Goal: Contribute content: Contribute content

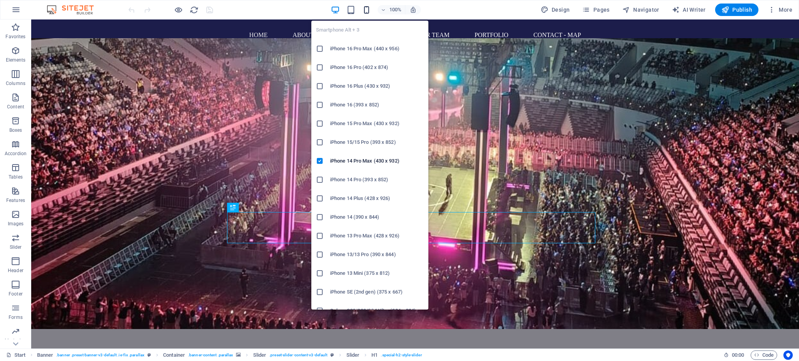
click at [370, 10] on icon "button" at bounding box center [366, 9] width 9 height 9
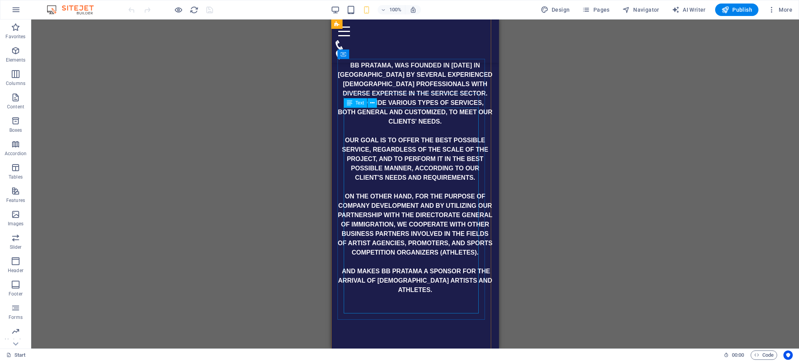
scroll to position [989, 0]
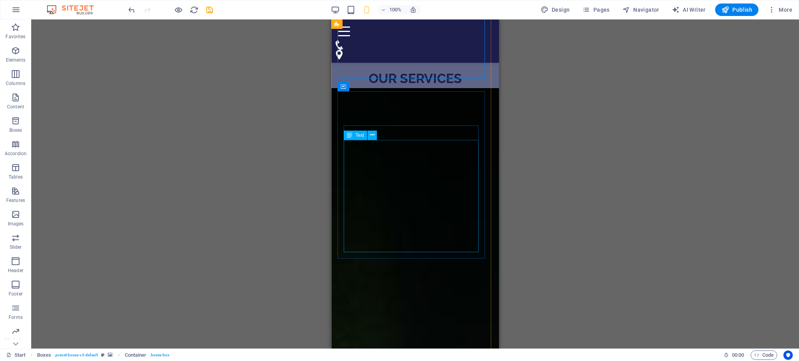
scroll to position [1457, 0]
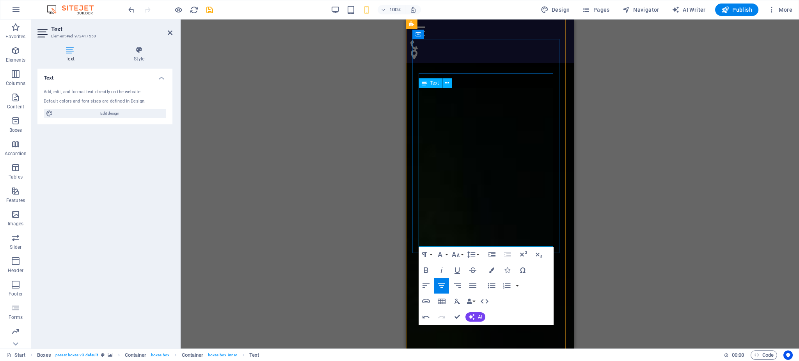
drag, startPoint x: 510, startPoint y: 113, endPoint x: 461, endPoint y: 110, distance: 49.6
click at [490, 274] on button "Colors" at bounding box center [491, 271] width 15 height 16
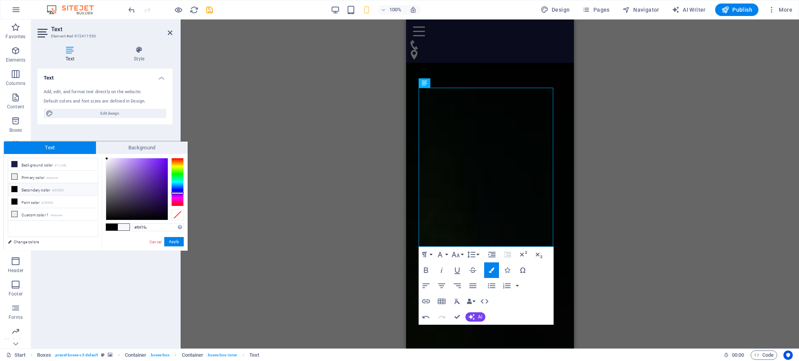
click at [151, 221] on div "#f9f7fc Supported formats #0852ed rgb(8, 82, 237) rgba(8, 82, 237, 90%) hsv(221…" at bounding box center [144, 259] width 86 height 210
drag, startPoint x: 148, startPoint y: 227, endPoint x: 136, endPoint y: 223, distance: 13.2
click at [132, 225] on input "#f9f7fc" at bounding box center [158, 228] width 52 height 8
click at [149, 241] on link "Cancel" at bounding box center [156, 242] width 14 height 6
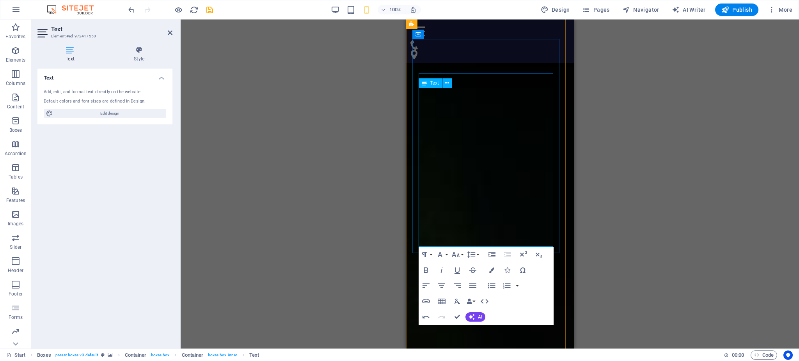
drag, startPoint x: 510, startPoint y: 167, endPoint x: 419, endPoint y: 122, distance: 101.4
drag, startPoint x: 463, startPoint y: 125, endPoint x: 449, endPoint y: 139, distance: 19.3
click at [491, 269] on icon "button" at bounding box center [491, 270] width 5 height 5
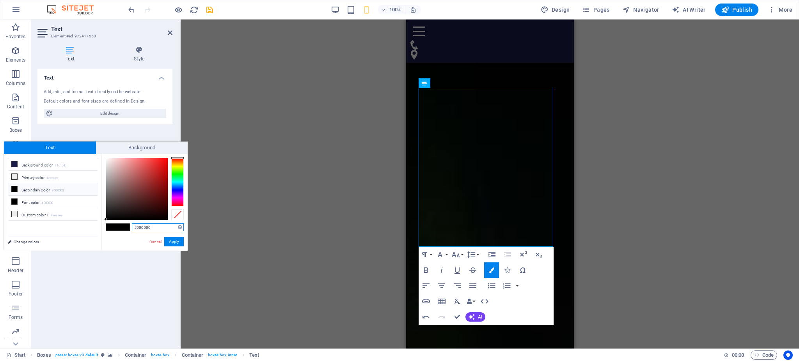
drag, startPoint x: 153, startPoint y: 228, endPoint x: 133, endPoint y: 224, distance: 20.7
click at [133, 224] on input "#000000" at bounding box center [158, 228] width 52 height 8
paste input "f9f7fc"
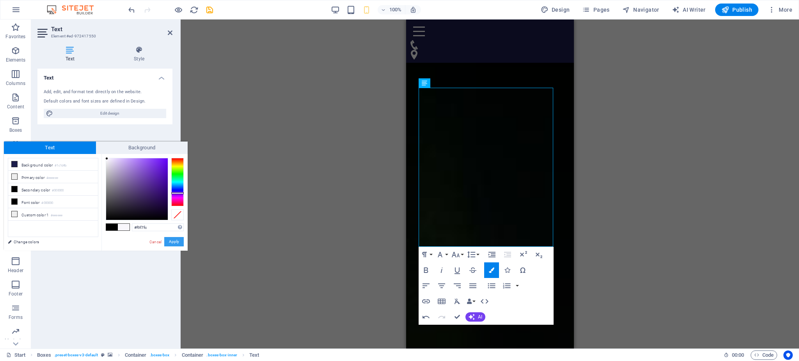
click at [173, 243] on button "Apply" at bounding box center [174, 241] width 20 height 9
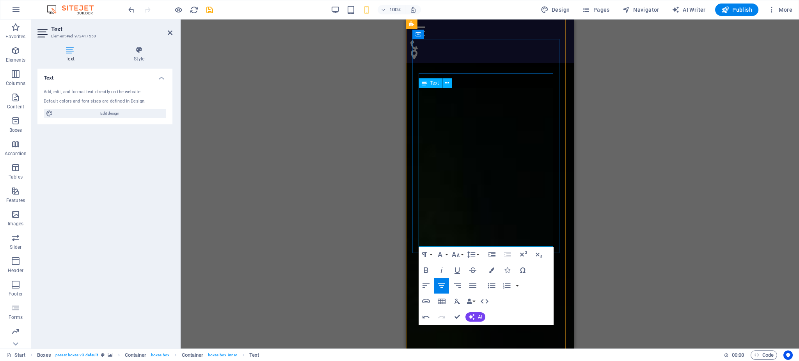
drag, startPoint x: 419, startPoint y: 120, endPoint x: 508, endPoint y: 155, distance: 95.4
click at [424, 267] on icon "button" at bounding box center [426, 270] width 9 height 9
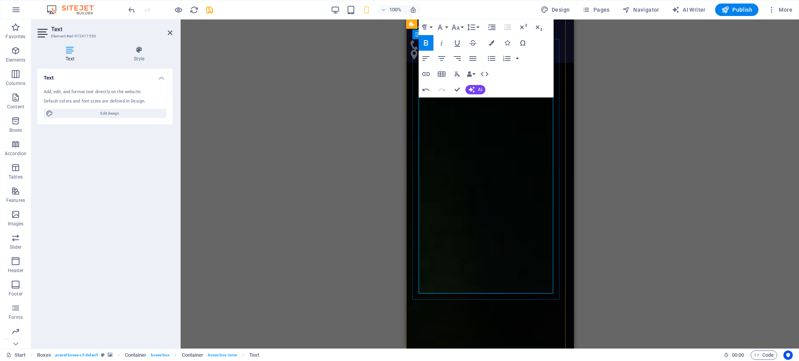
drag, startPoint x: 512, startPoint y: 154, endPoint x: 423, endPoint y: 148, distance: 88.4
click at [490, 46] on button "Colors" at bounding box center [491, 43] width 15 height 16
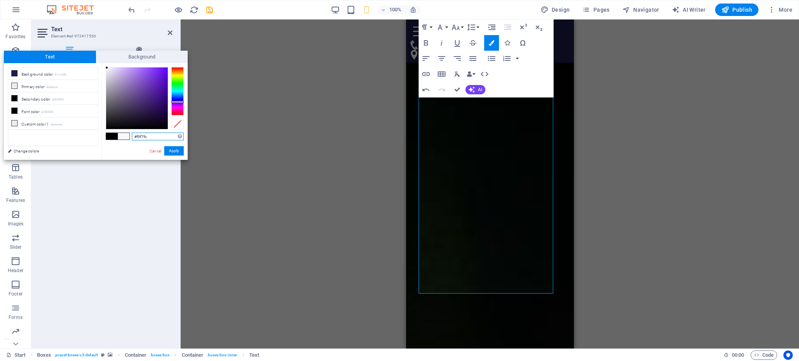
drag, startPoint x: 149, startPoint y: 137, endPoint x: 133, endPoint y: 137, distance: 15.6
click at [133, 137] on input "#f9f7fc" at bounding box center [158, 137] width 52 height 8
click at [152, 151] on link "Cancel" at bounding box center [156, 151] width 14 height 6
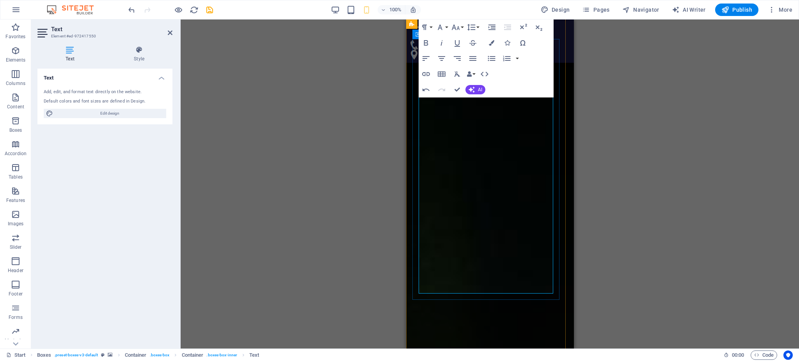
drag, startPoint x: 537, startPoint y: 212, endPoint x: 428, endPoint y: 175, distance: 114.9
click at [493, 41] on icon "button" at bounding box center [491, 42] width 5 height 5
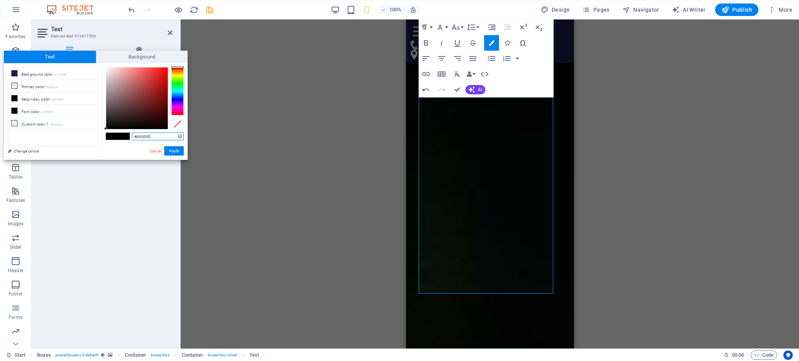
drag, startPoint x: 161, startPoint y: 137, endPoint x: 132, endPoint y: 137, distance: 29.7
click at [132, 137] on input "#000000" at bounding box center [158, 137] width 52 height 8
paste input "f9f7fc"
type input "#f9f7fc"
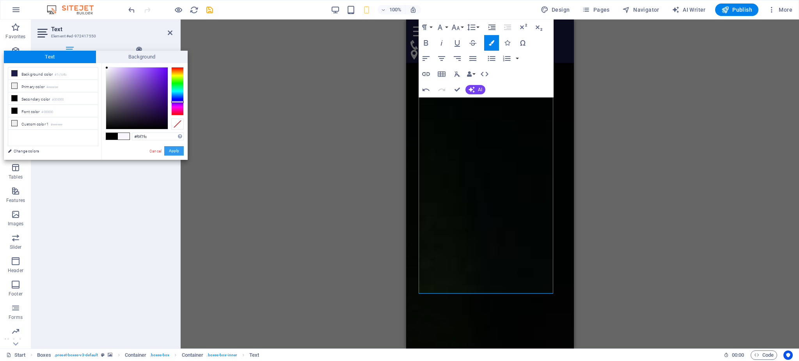
click at [178, 154] on button "Apply" at bounding box center [174, 150] width 20 height 9
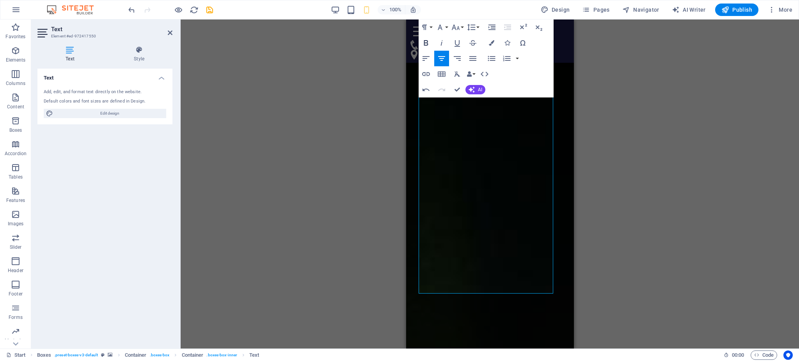
click at [424, 39] on icon "button" at bounding box center [426, 42] width 9 height 9
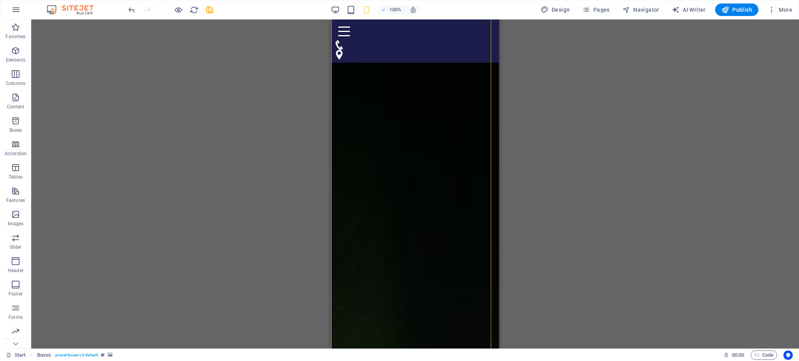
click at [642, 80] on div "Drag here to replace the existing content. Press “Ctrl” if you want to create a…" at bounding box center [415, 184] width 768 height 329
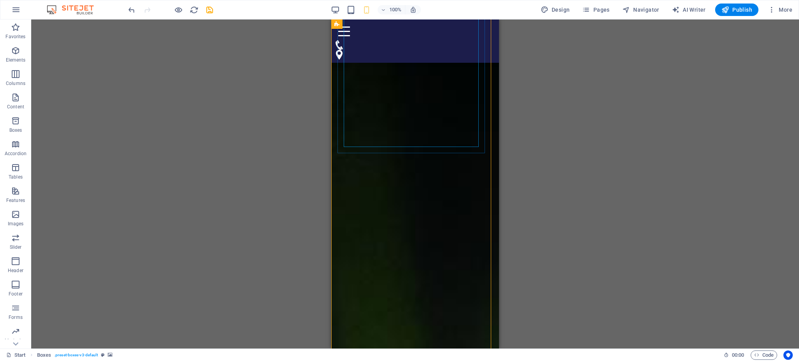
scroll to position [1613, 0]
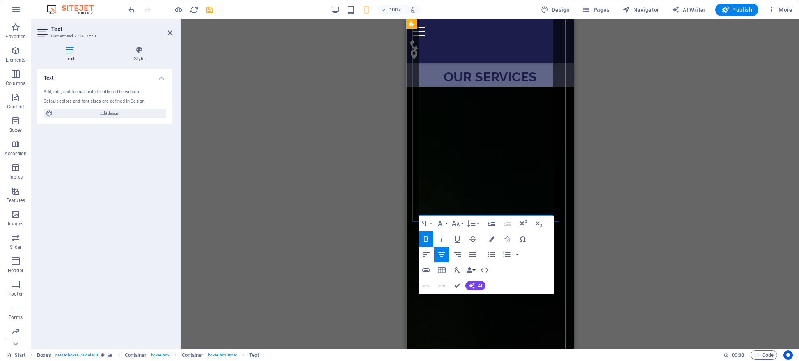
scroll to position [1569, 0]
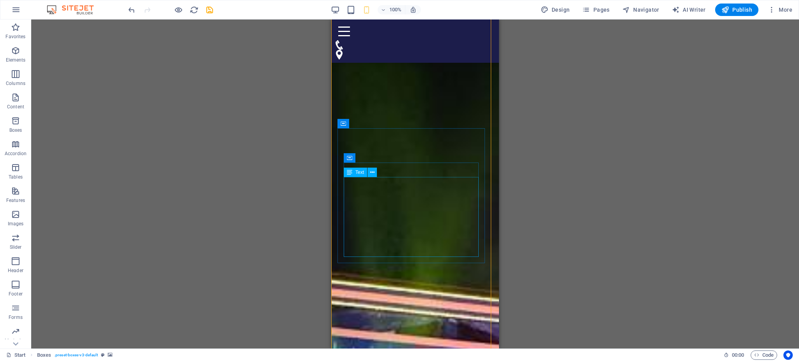
scroll to position [1881, 0]
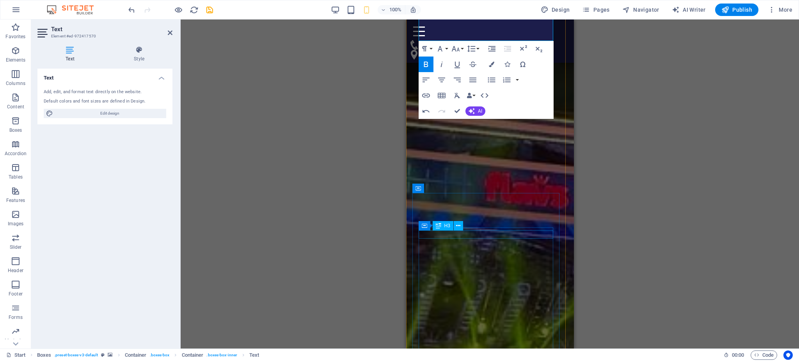
scroll to position [2089, 0]
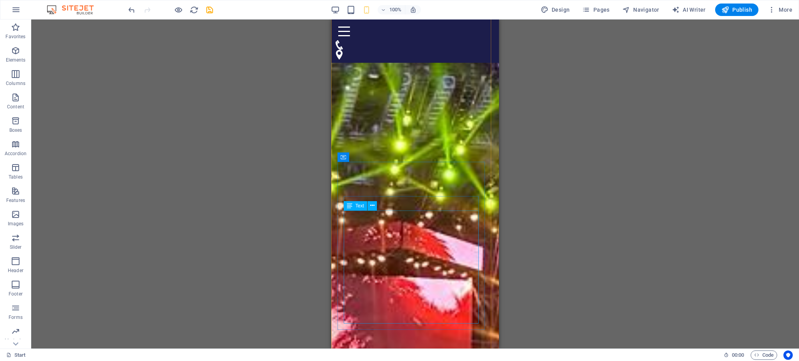
scroll to position [2193, 0]
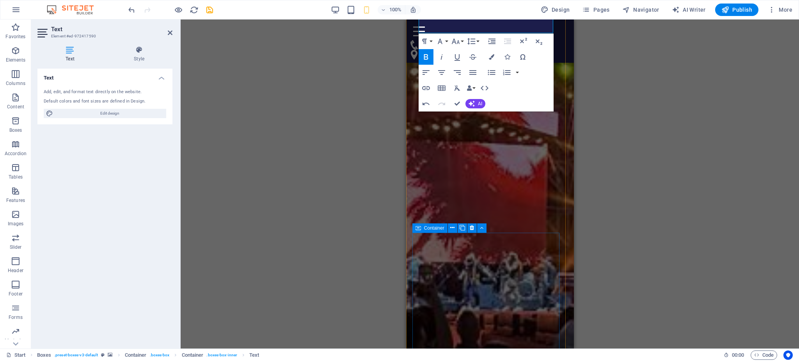
scroll to position [2401, 0]
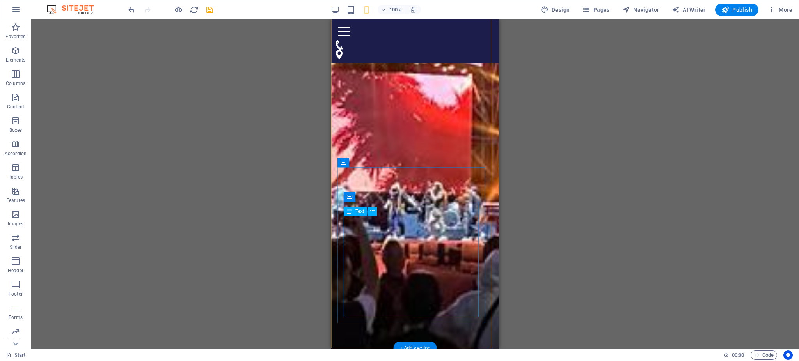
scroll to position [2453, 0]
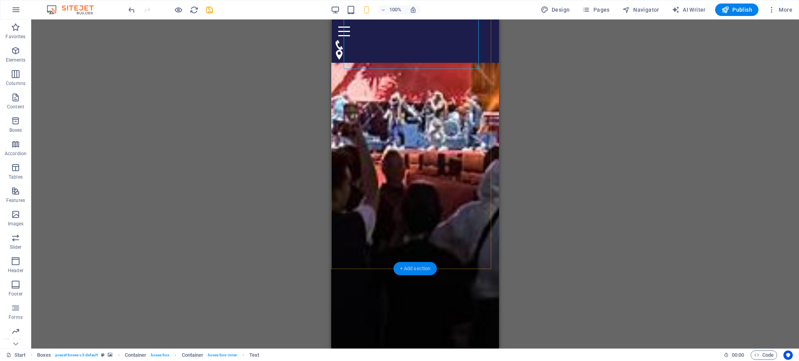
scroll to position [2558, 0]
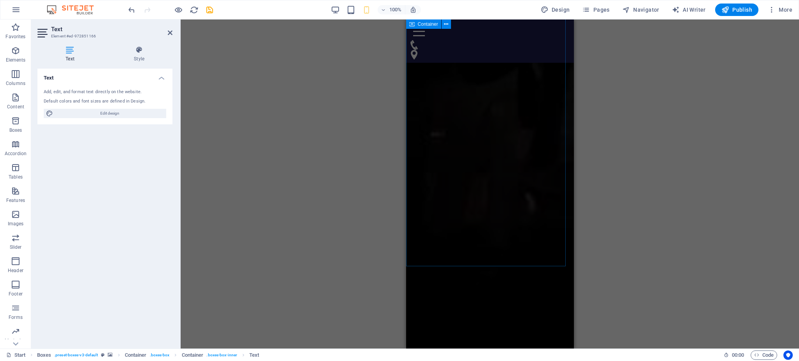
scroll to position [3078, 0]
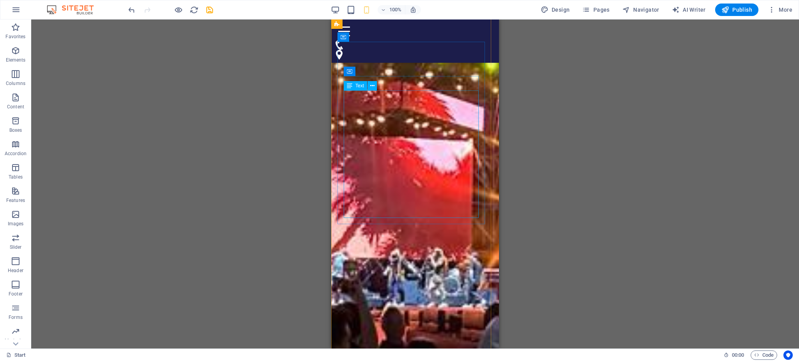
scroll to position [2402, 0]
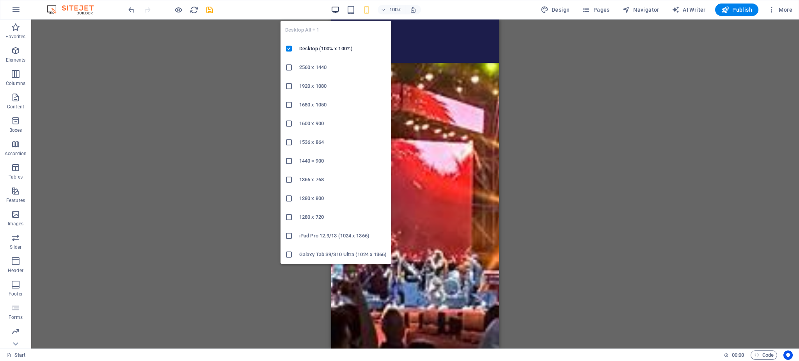
click at [334, 7] on icon "button" at bounding box center [335, 9] width 9 height 9
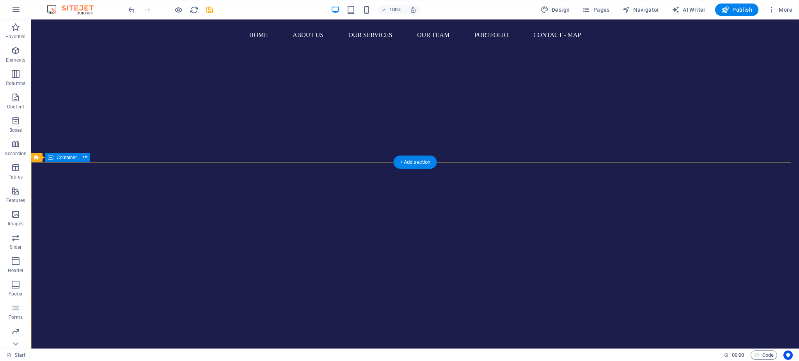
scroll to position [6728, 0]
click at [210, 10] on icon "save" at bounding box center [209, 9] width 9 height 9
click at [739, 11] on span "Publish" at bounding box center [737, 10] width 31 height 8
